Goal: Contribute content

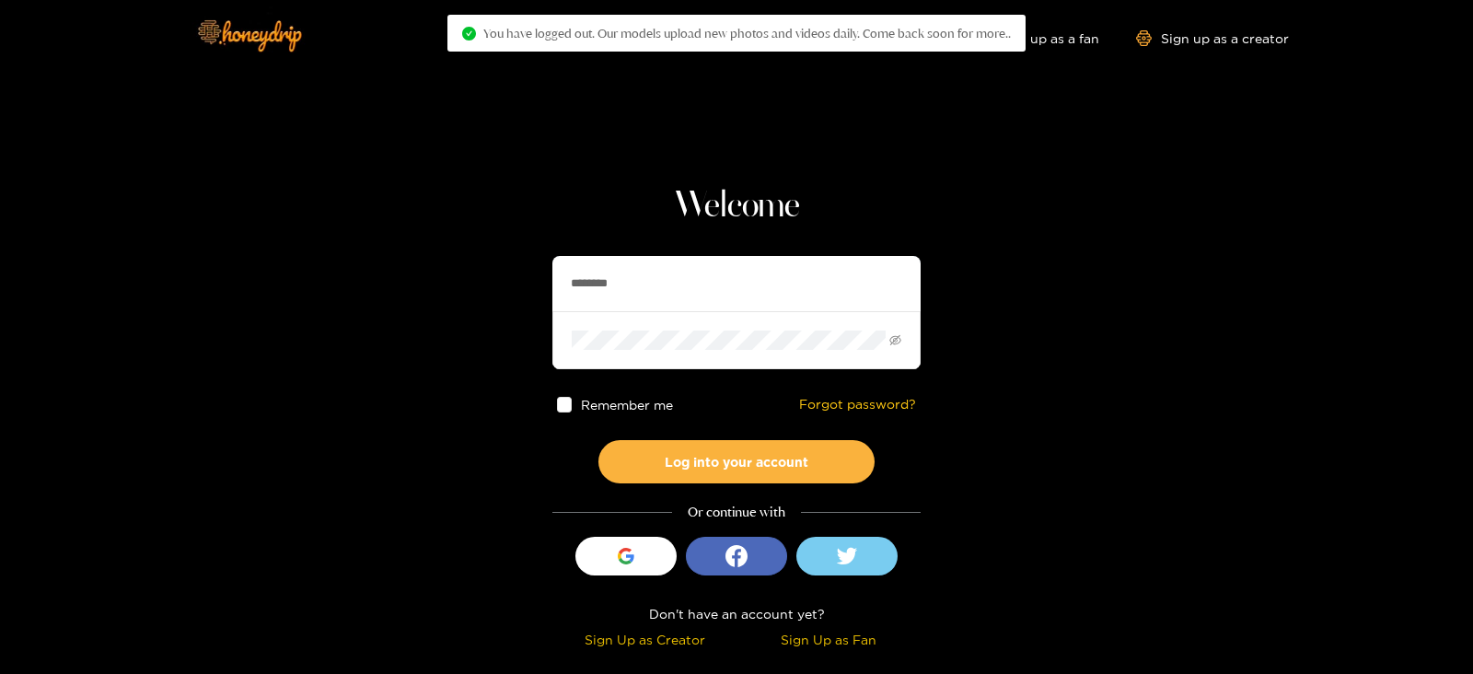
click at [752, 292] on input "********" at bounding box center [736, 283] width 368 height 55
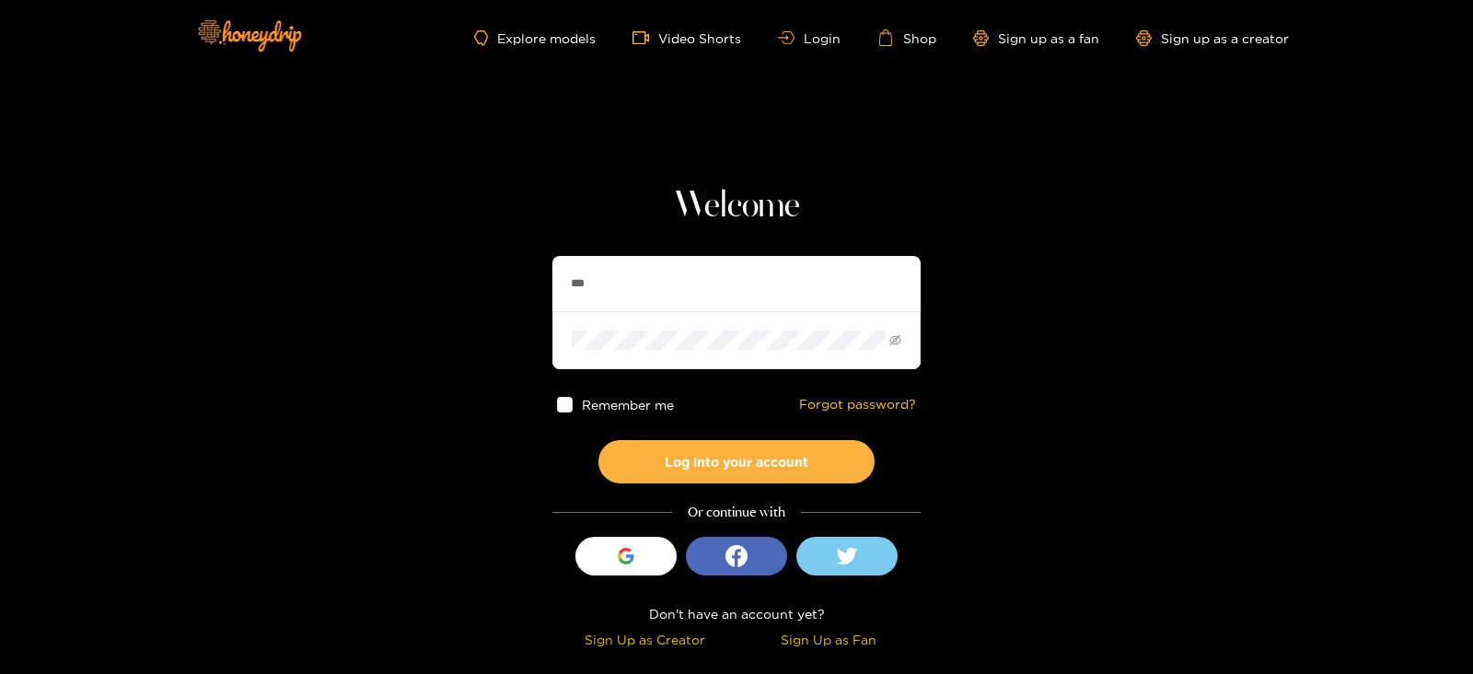
type input "**********"
click at [598, 440] on button "Log into your account" at bounding box center [736, 461] width 276 height 43
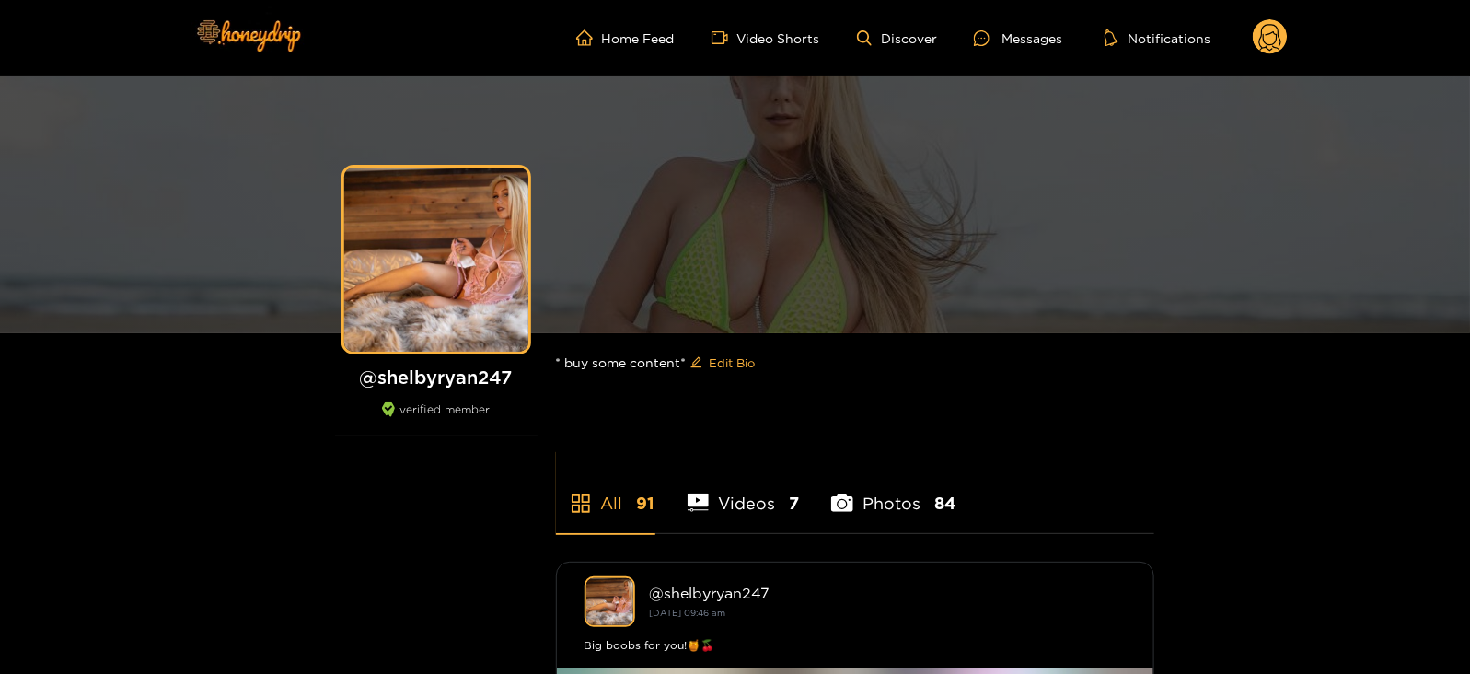
click at [1260, 42] on circle at bounding box center [1270, 36] width 35 height 35
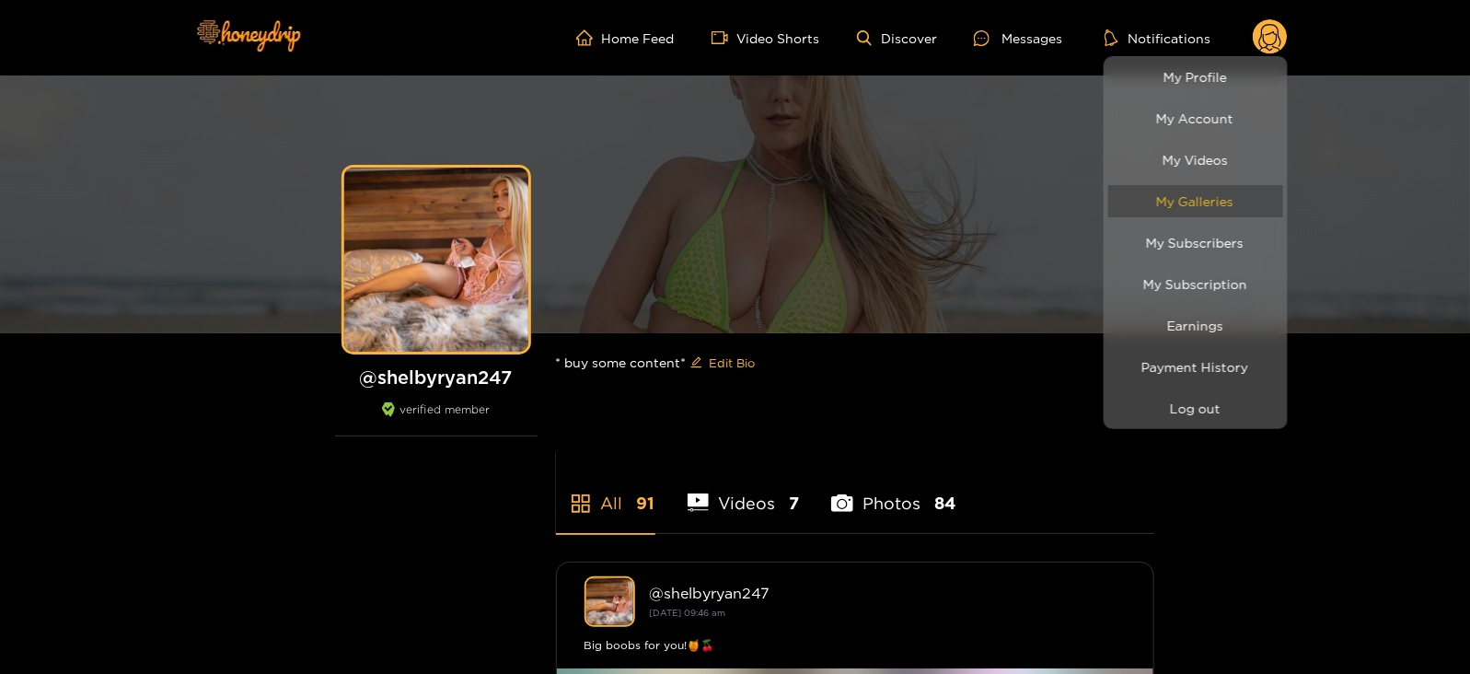
click at [1221, 198] on link "My Galleries" at bounding box center [1195, 201] width 175 height 32
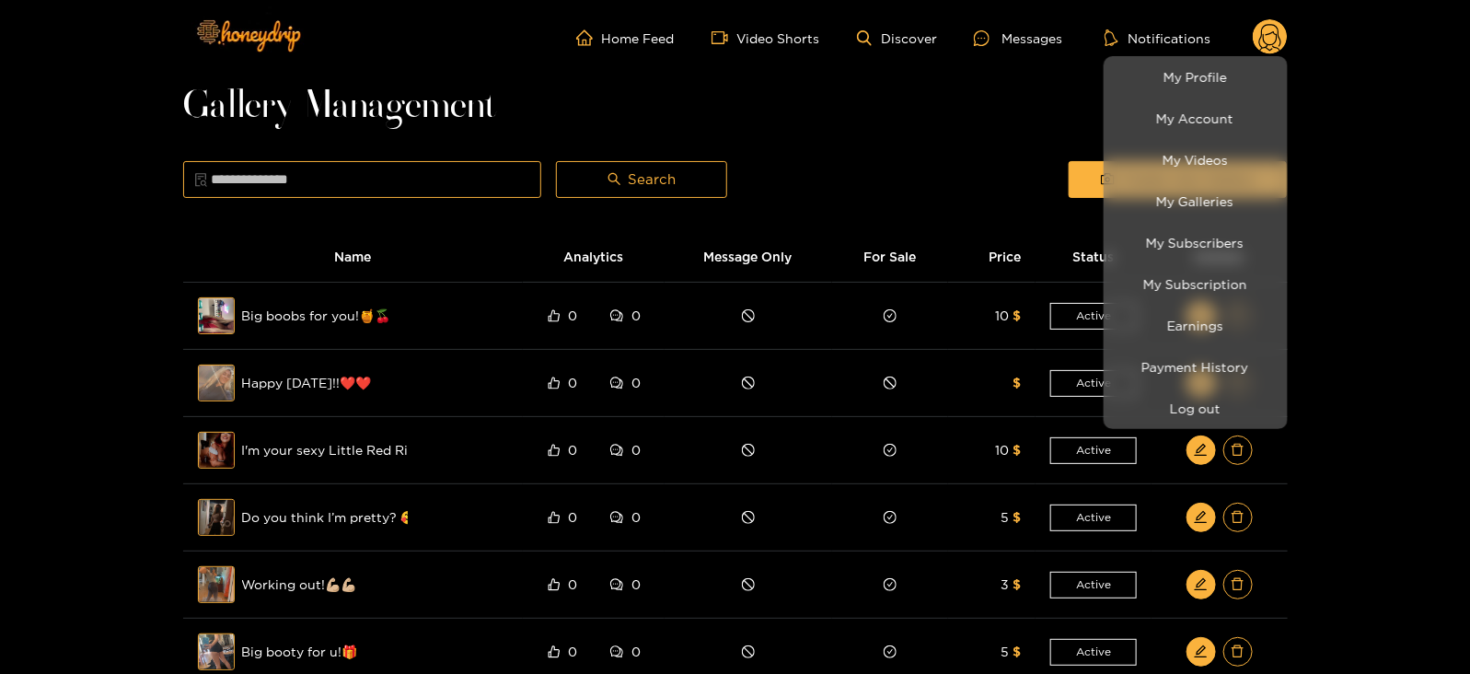
click at [879, 146] on div at bounding box center [735, 337] width 1470 height 674
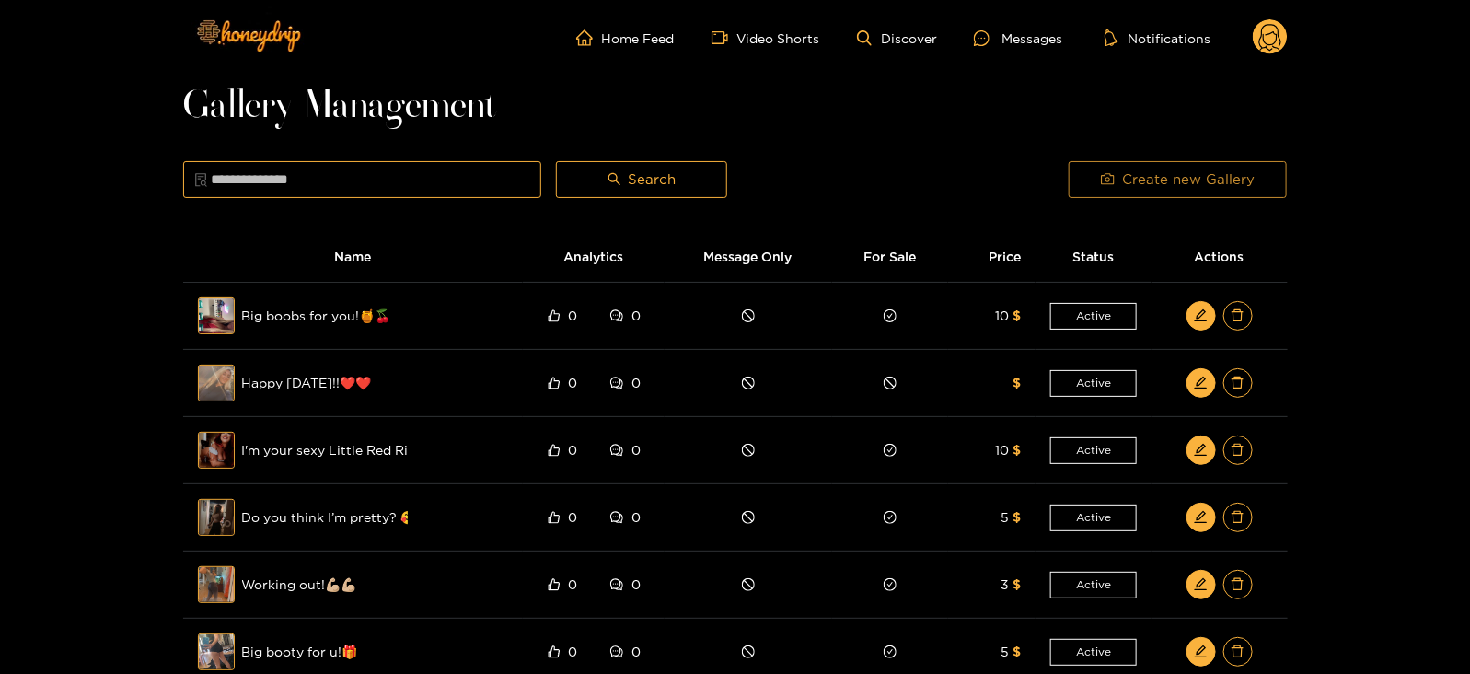
click at [1082, 175] on button "Create new Gallery" at bounding box center [1178, 179] width 218 height 37
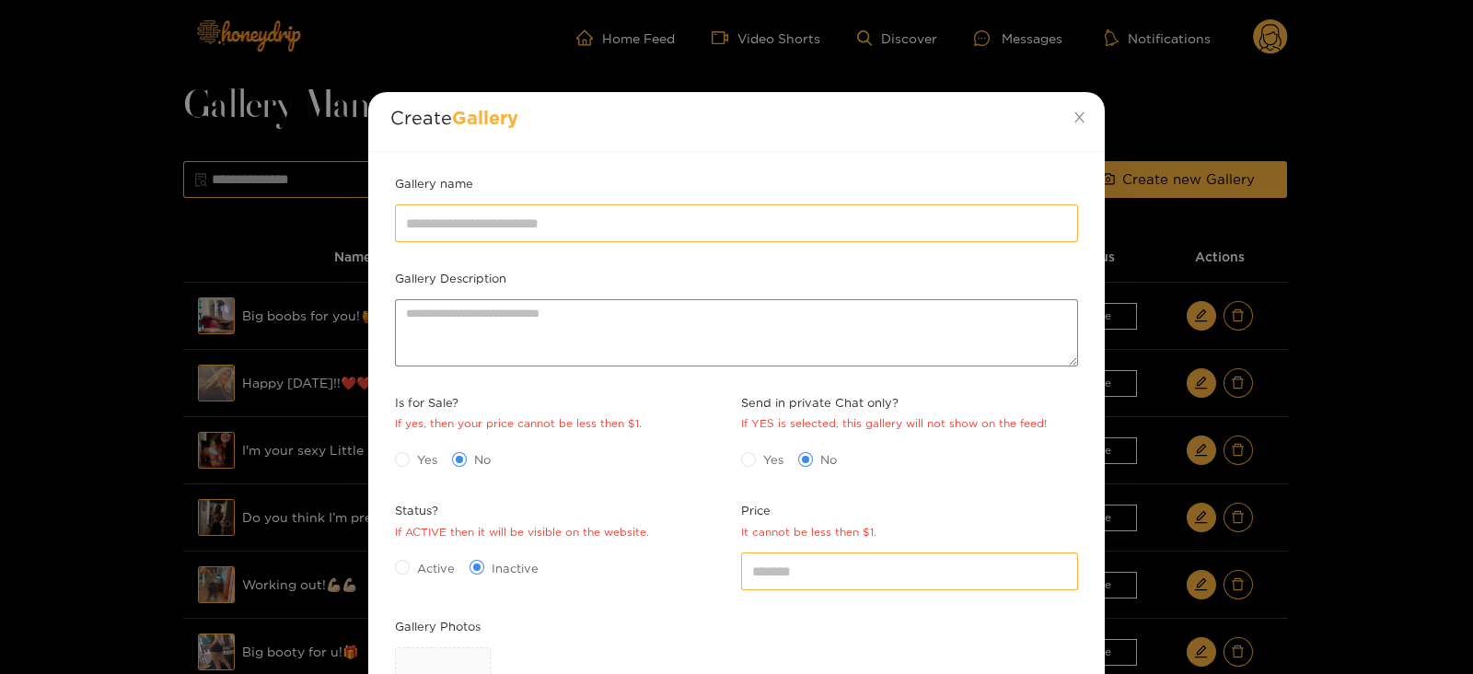
scroll to position [199, 0]
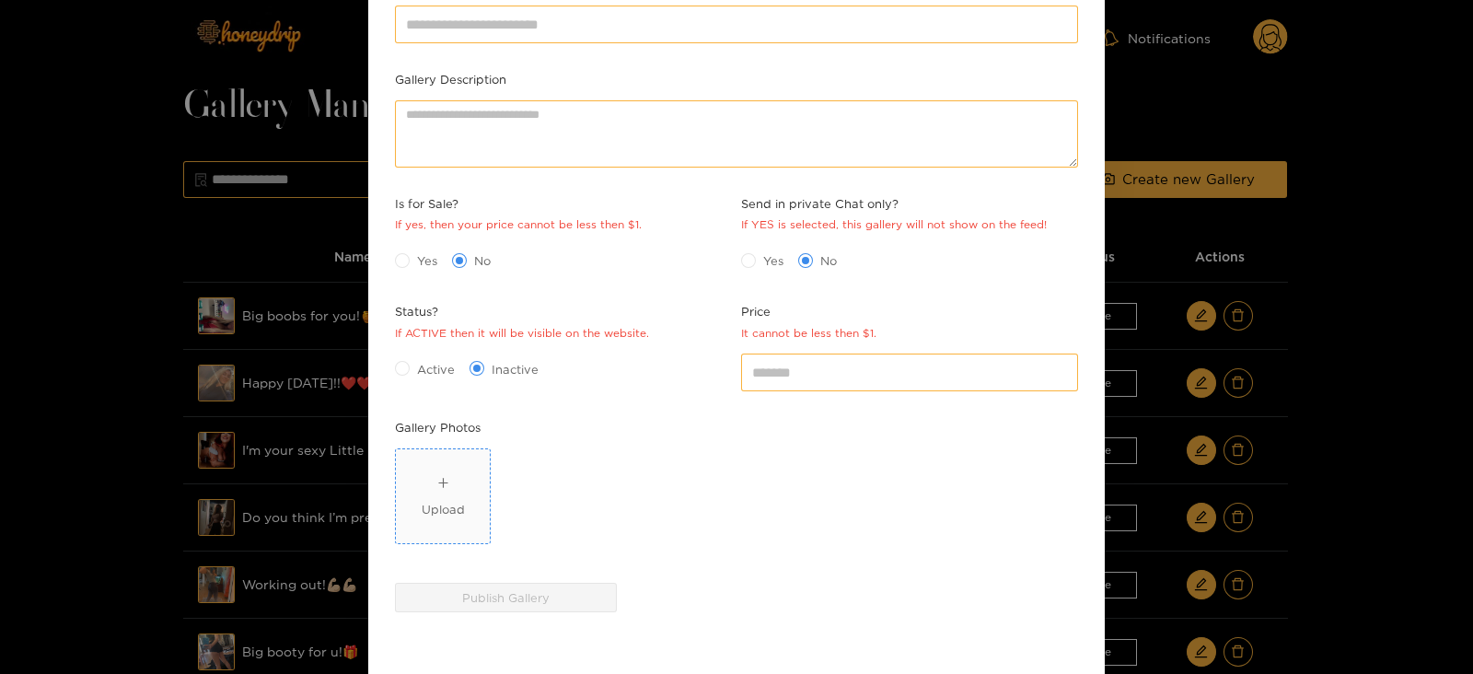
click at [427, 525] on span "Upload" at bounding box center [443, 496] width 94 height 94
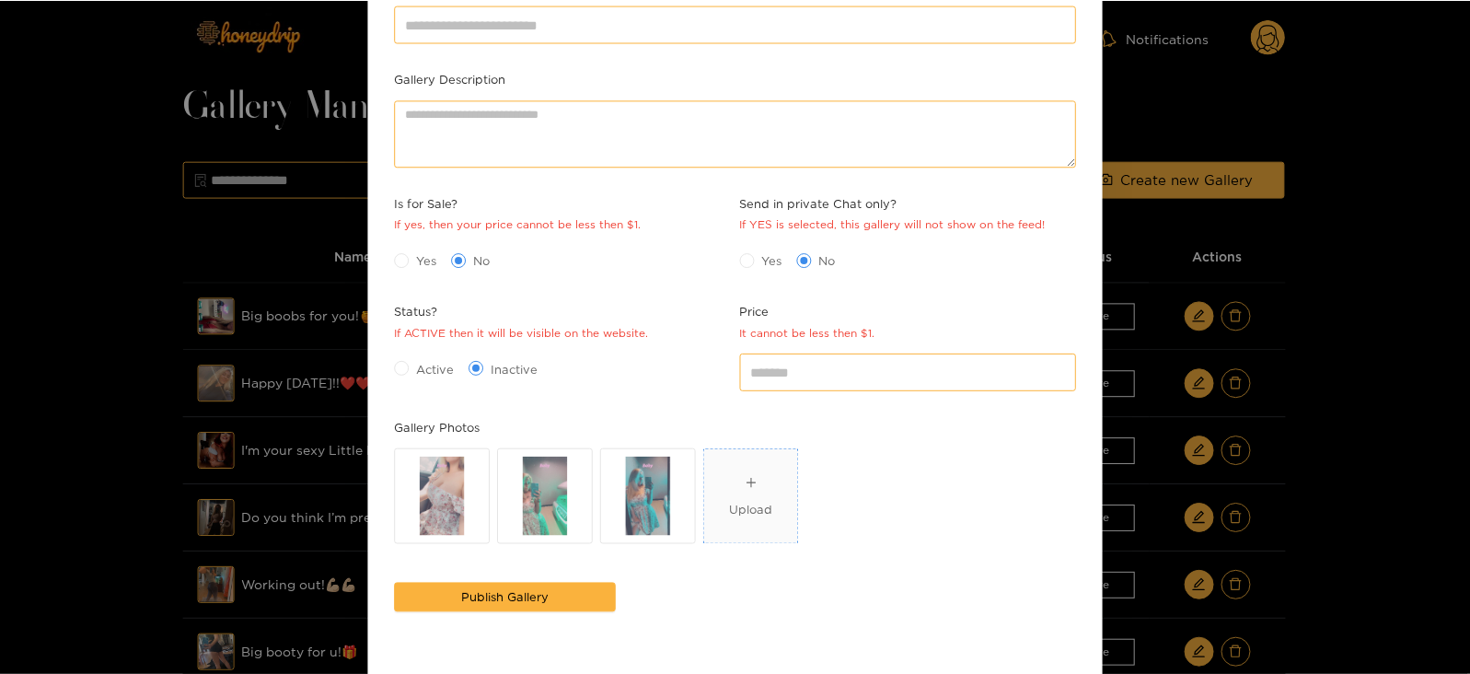
scroll to position [0, 0]
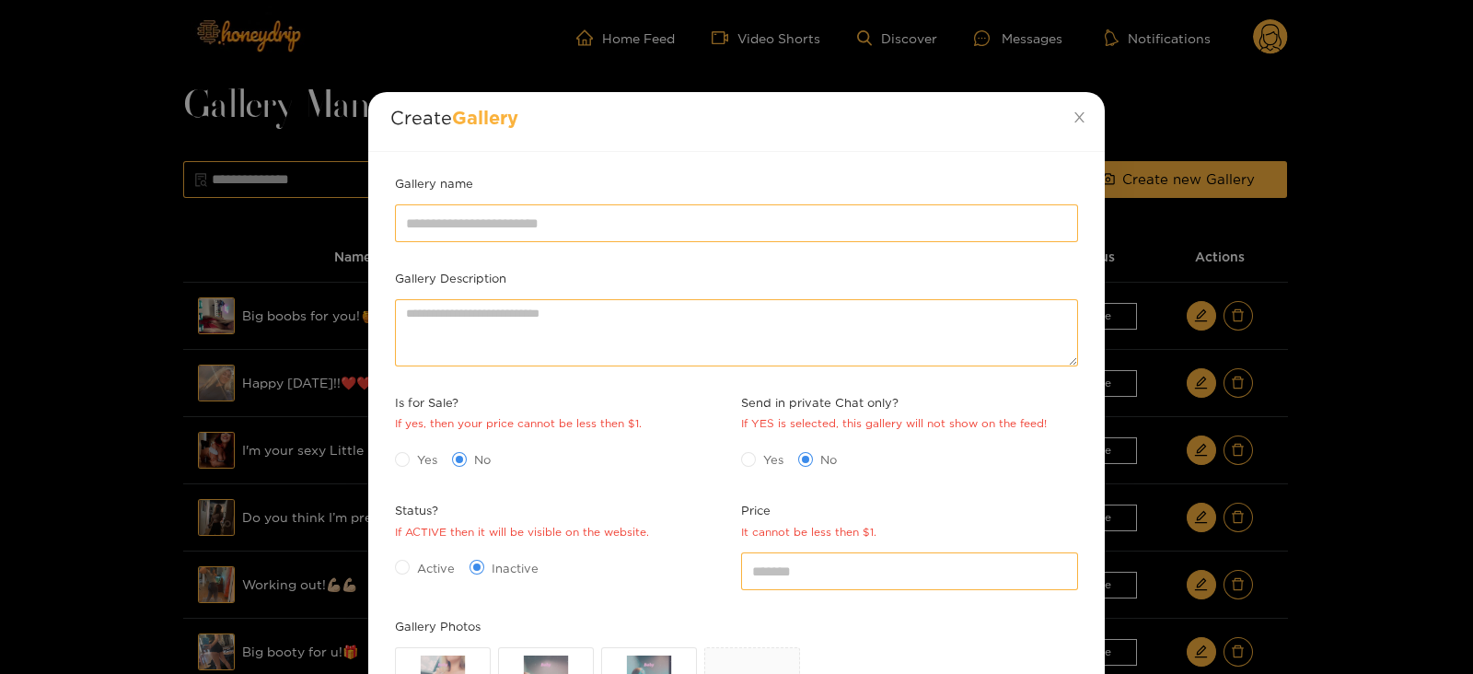
click at [534, 196] on div "Gallery name" at bounding box center [736, 187] width 692 height 26
click at [534, 202] on div at bounding box center [736, 223] width 692 height 46
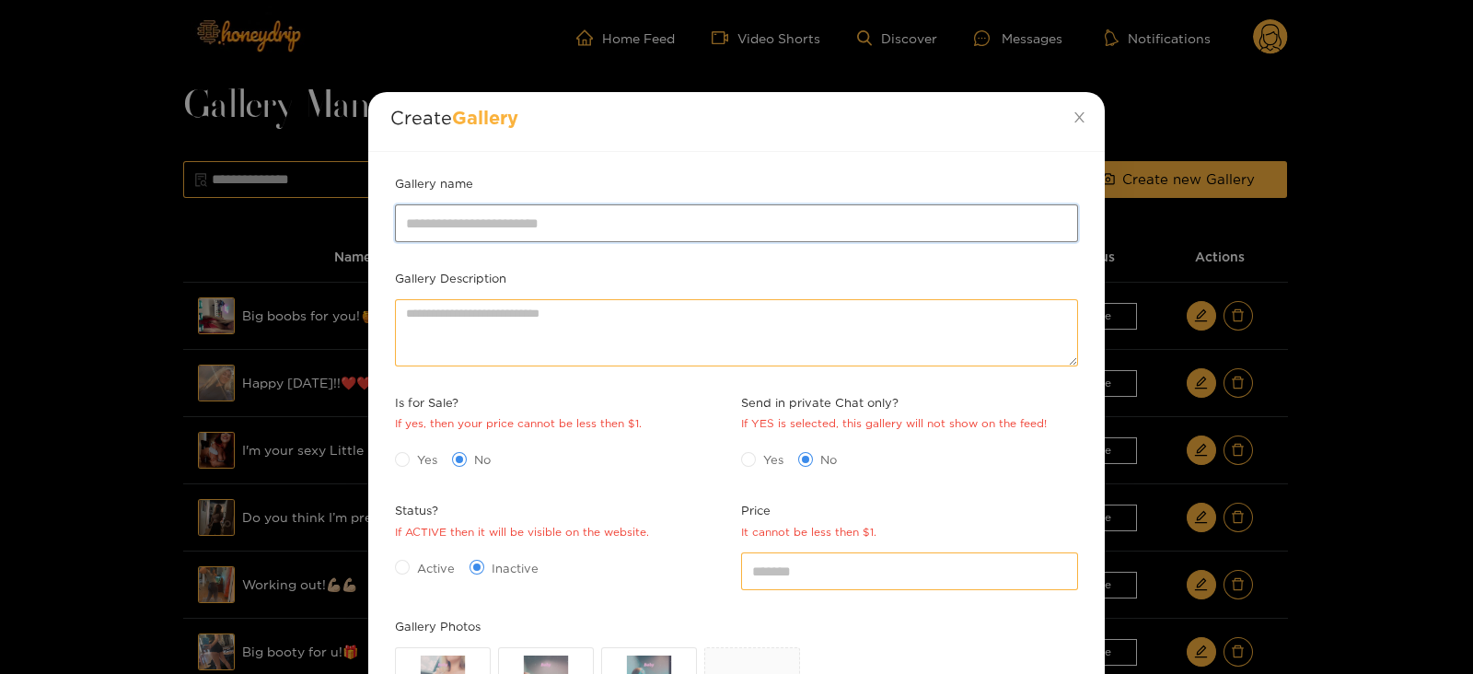
click at [535, 219] on input "Gallery name" at bounding box center [736, 222] width 683 height 37
type input "**********"
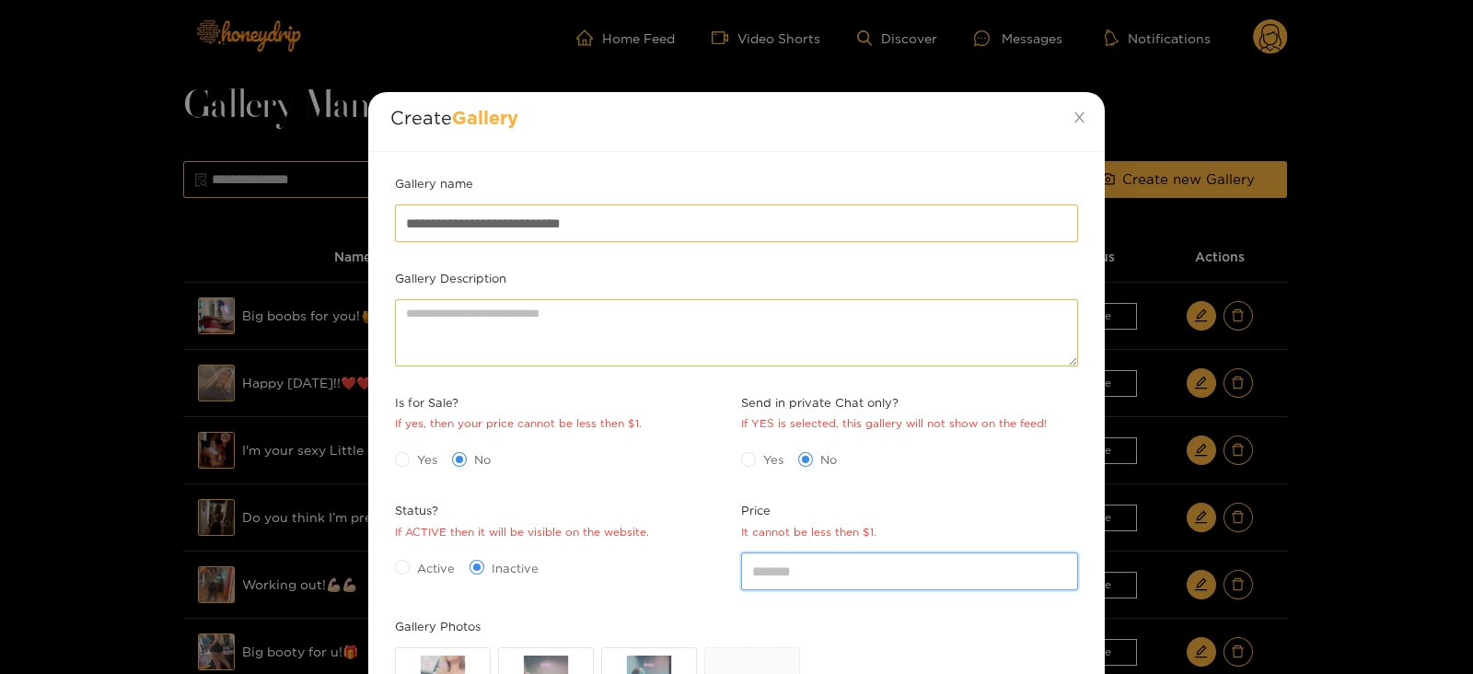
drag, startPoint x: 856, startPoint y: 562, endPoint x: 724, endPoint y: 571, distance: 132.0
click at [724, 571] on div "**********" at bounding box center [736, 536] width 692 height 724
type input "*"
click at [414, 462] on span "Yes" at bounding box center [427, 459] width 35 height 18
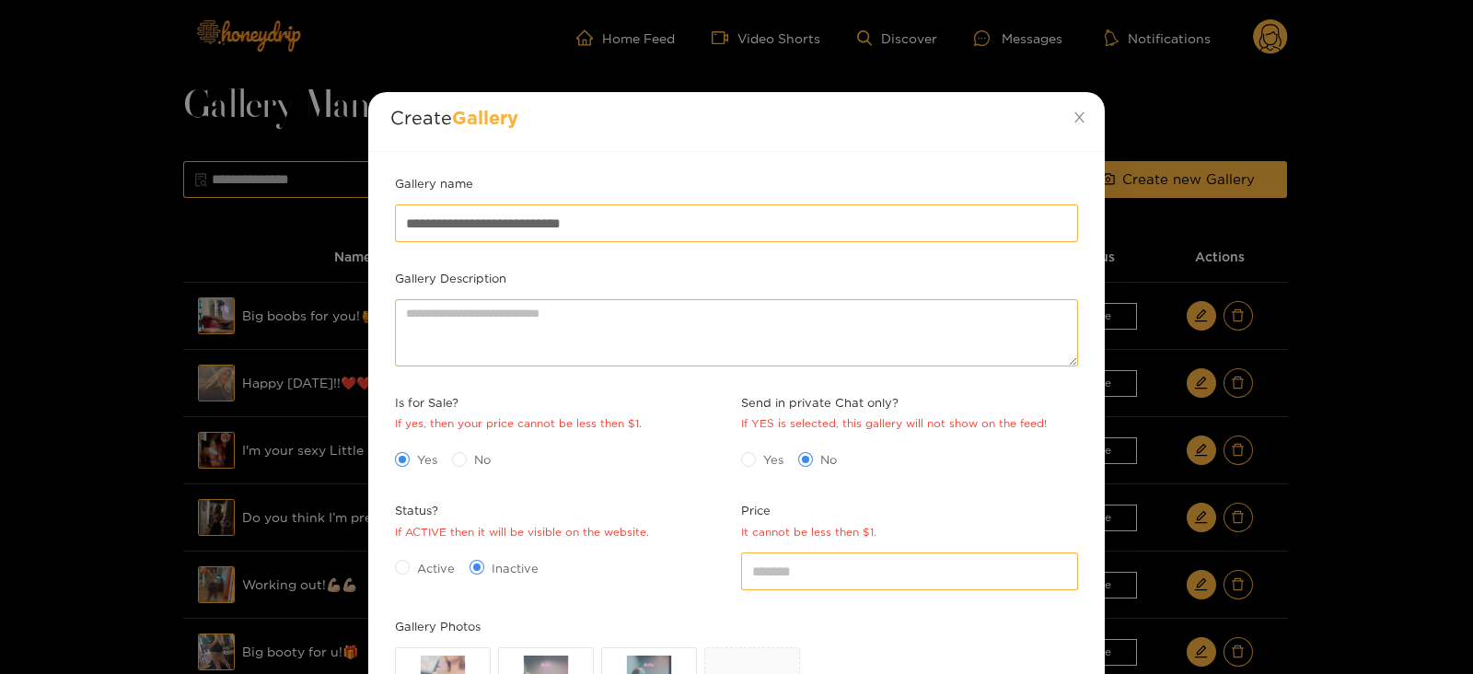
click at [415, 584] on div "Active Inactive" at bounding box center [563, 567] width 346 height 39
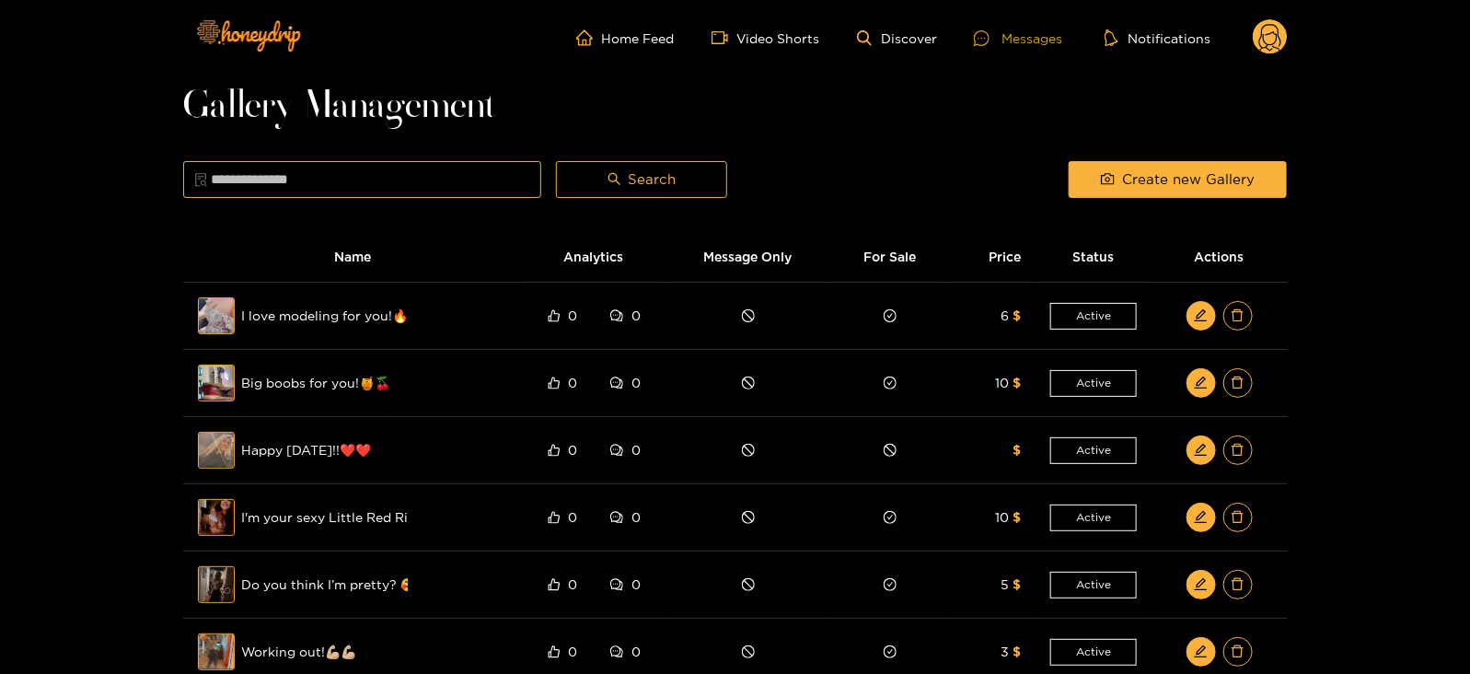
click at [989, 34] on icon at bounding box center [982, 38] width 16 height 16
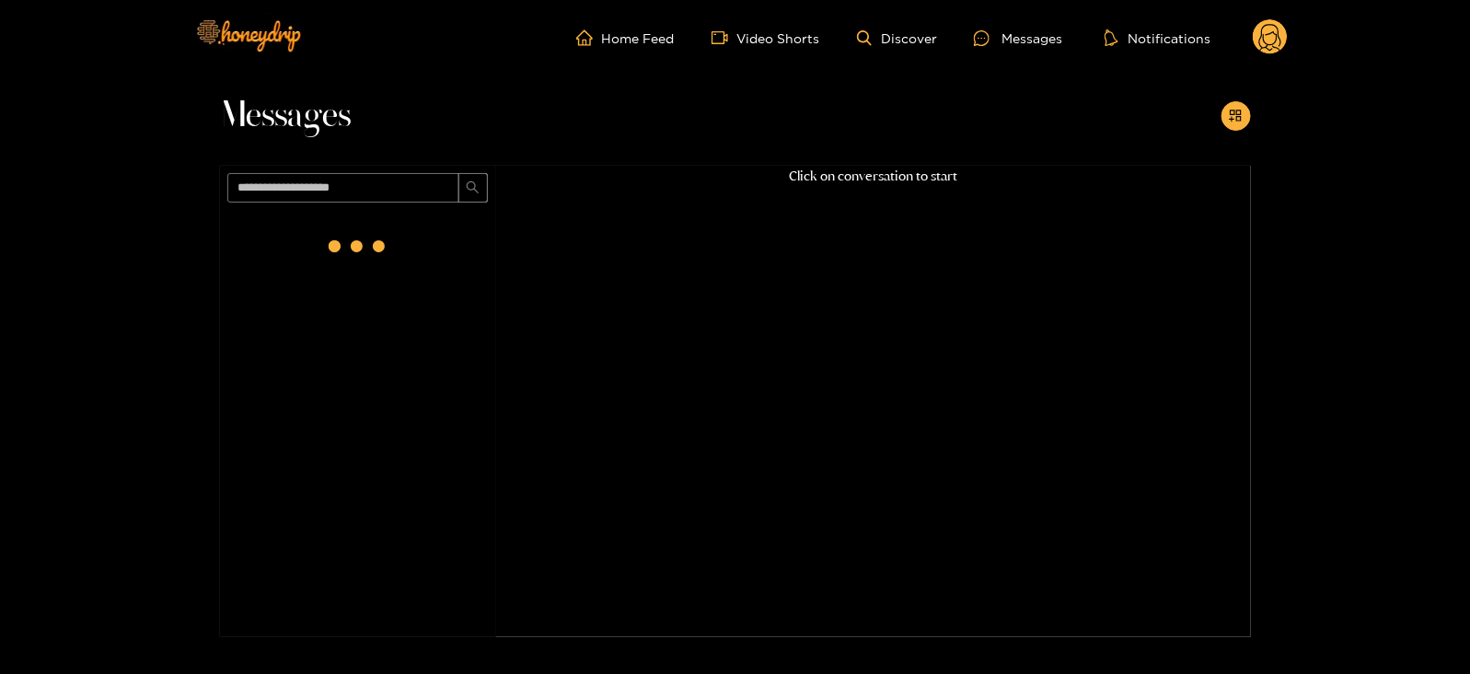
click at [1273, 30] on circle at bounding box center [1270, 36] width 35 height 35
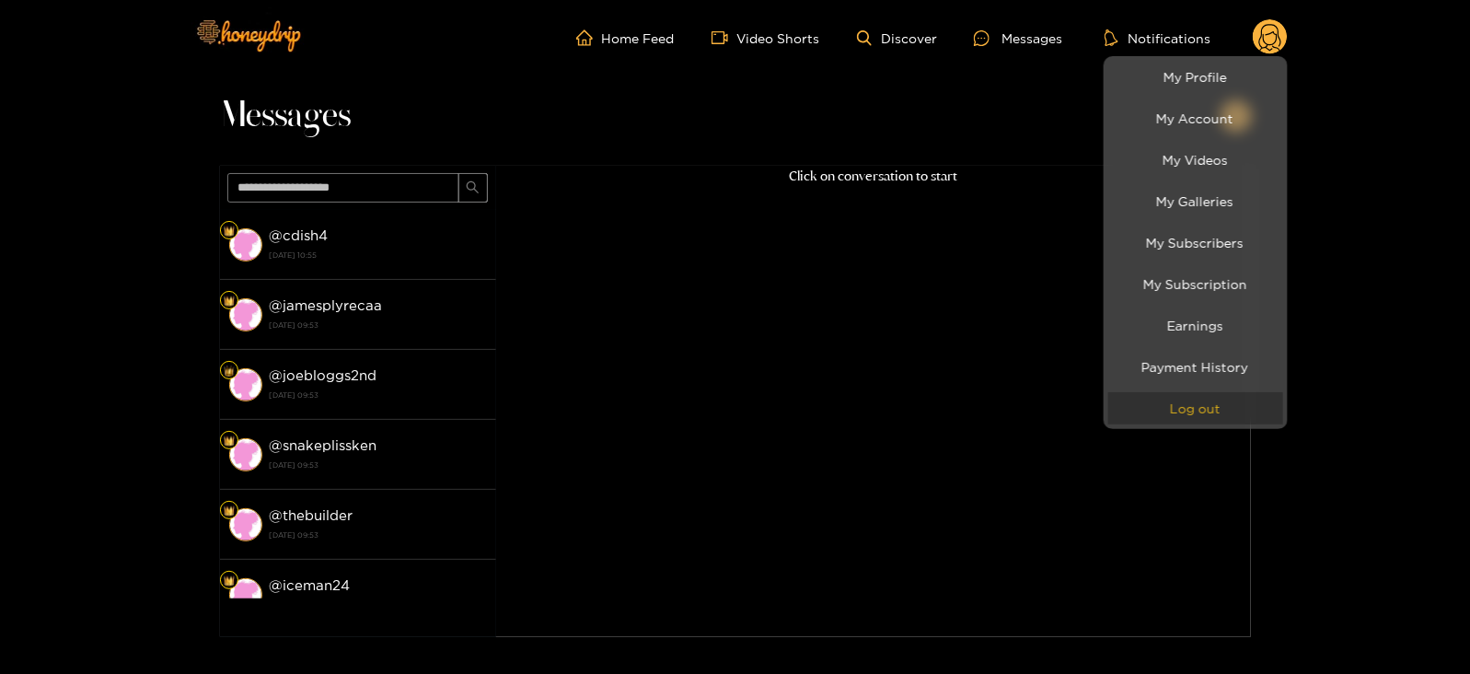
click at [1160, 414] on button "Log out" at bounding box center [1195, 408] width 175 height 32
